Goal: Navigation & Orientation: Understand site structure

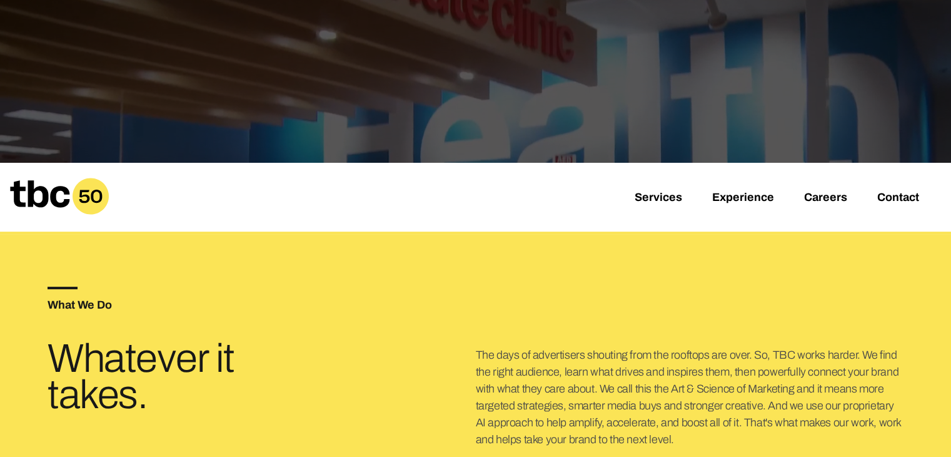
scroll to position [125, 0]
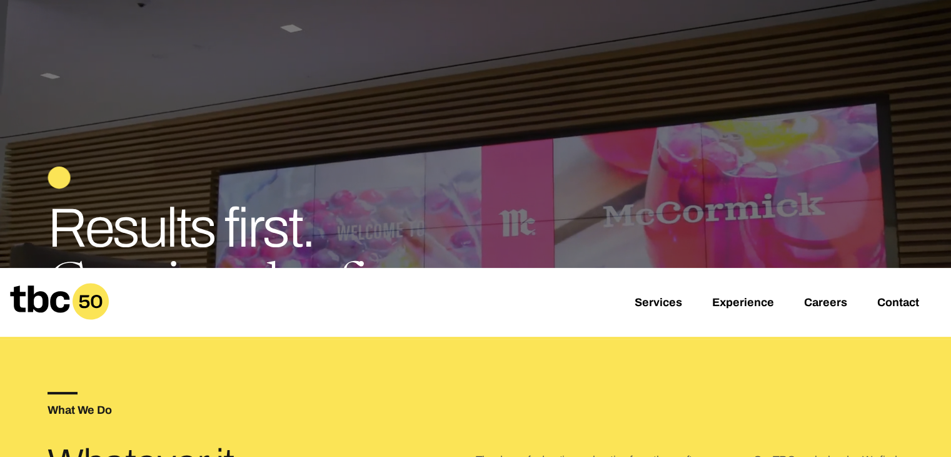
drag, startPoint x: 650, startPoint y: 283, endPoint x: 654, endPoint y: 292, distance: 10.4
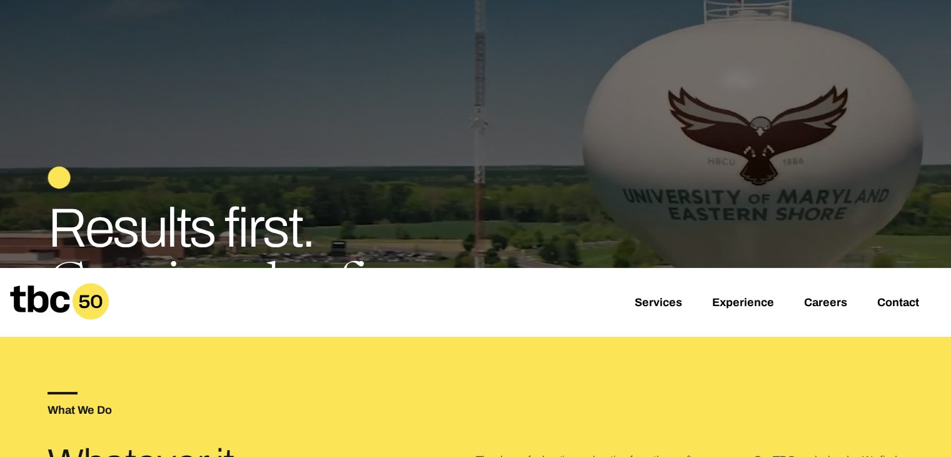
click at [649, 282] on div "Services Experience Careers Contact" at bounding box center [475, 302] width 951 height 69
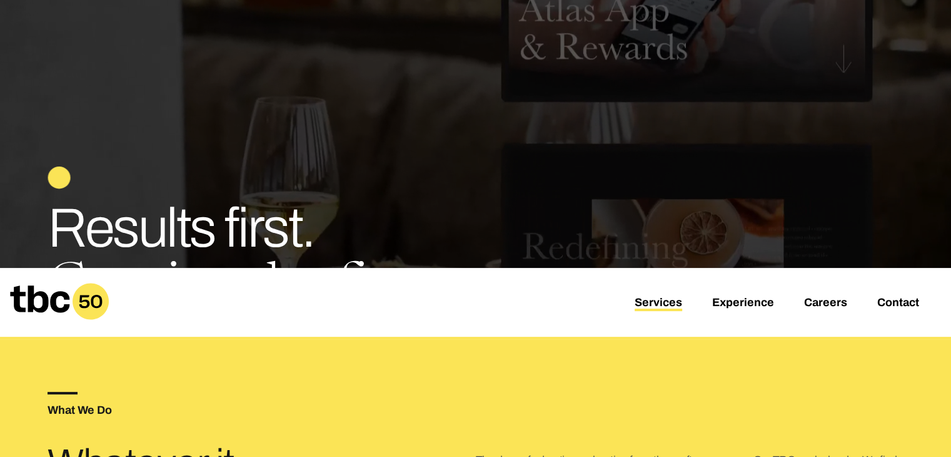
click at [655, 296] on link "Services" at bounding box center [659, 303] width 48 height 15
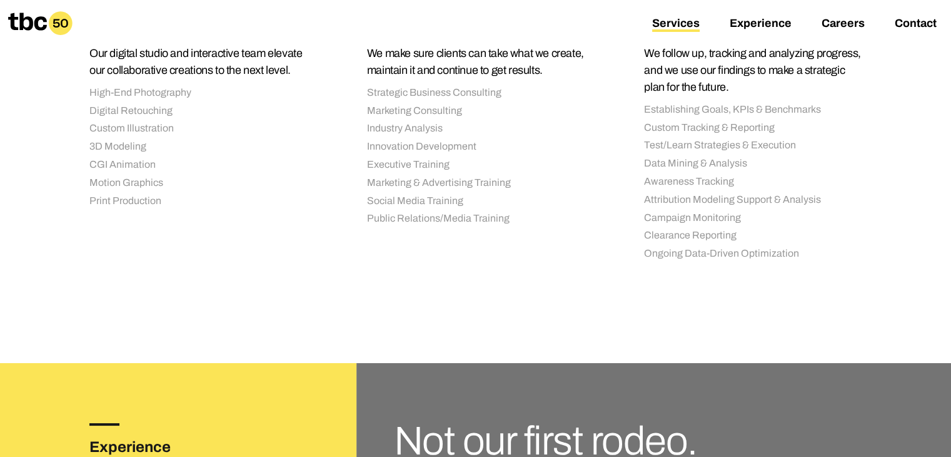
scroll to position [1564, 0]
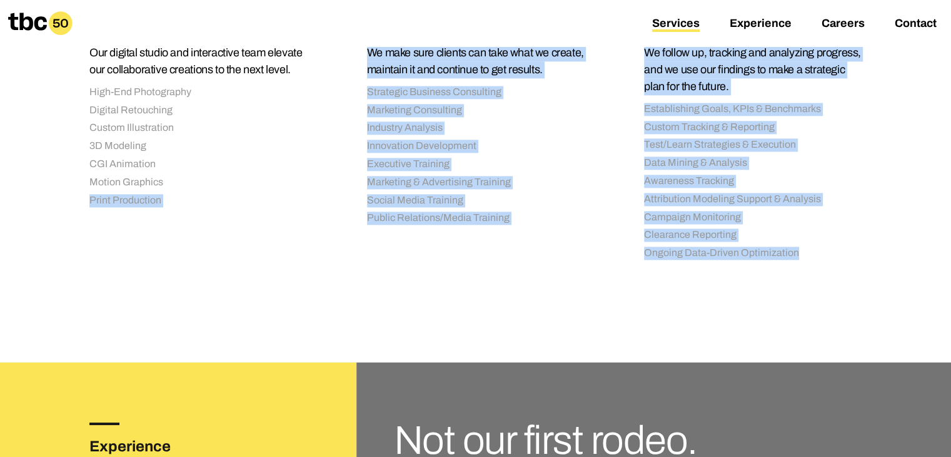
click at [758, 30] on link "Experience" at bounding box center [761, 24] width 62 height 15
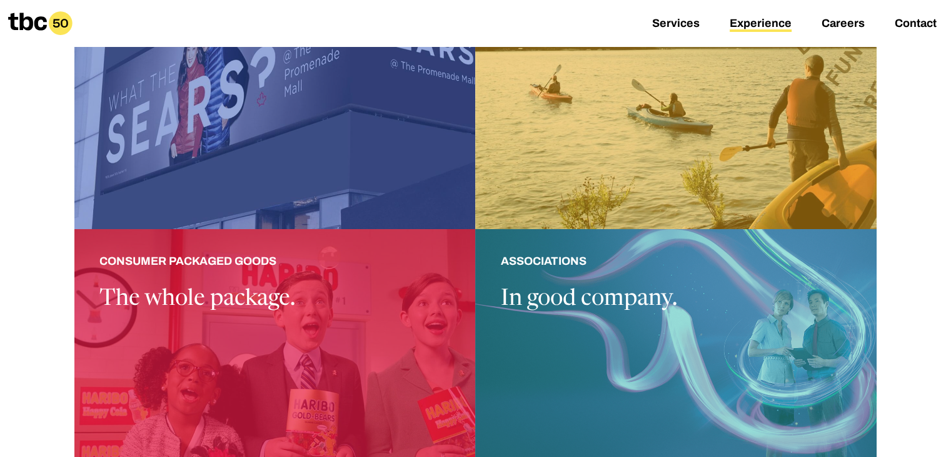
scroll to position [1188, 0]
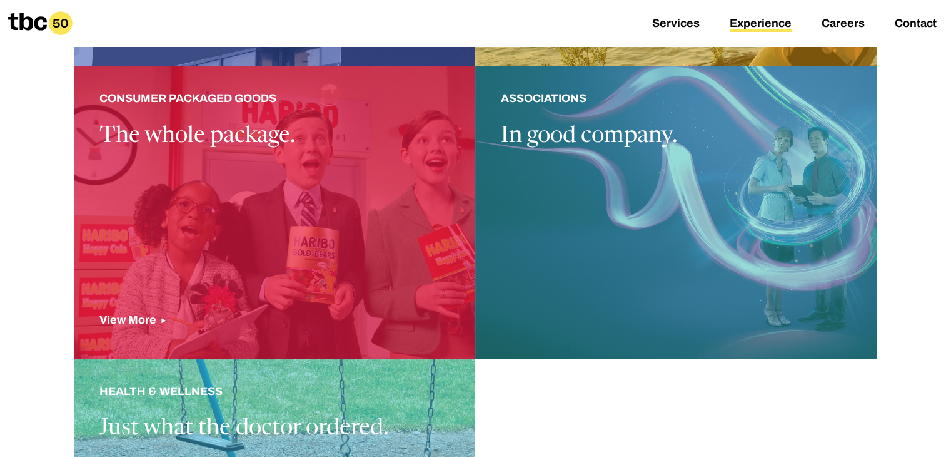
click at [302, 213] on div at bounding box center [275, 212] width 402 height 292
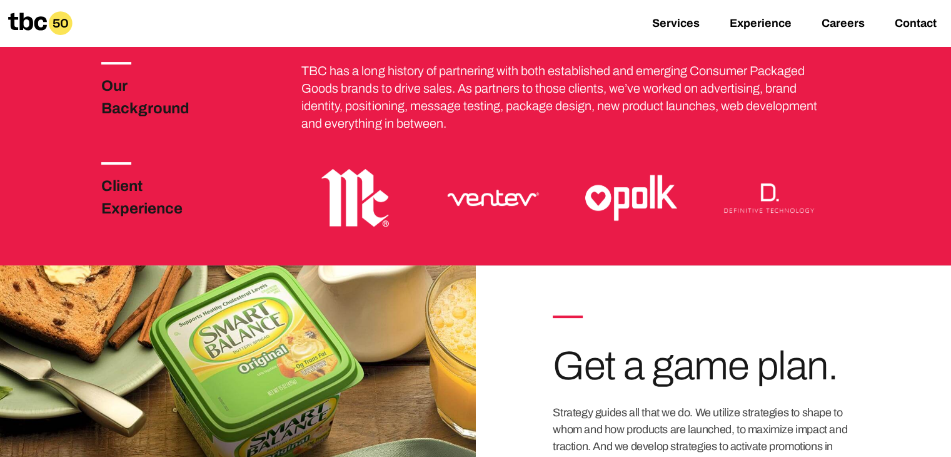
scroll to position [250, 0]
